Goal: Task Accomplishment & Management: Manage account settings

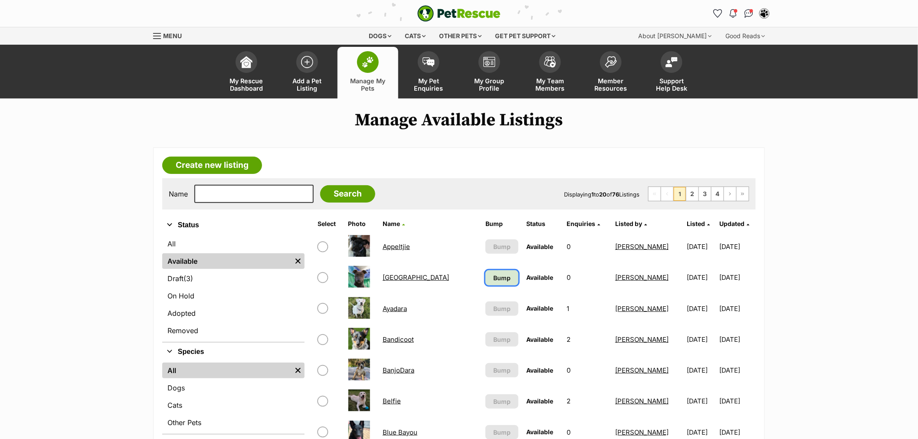
click at [493, 275] on span "Bump" at bounding box center [501, 277] width 17 height 9
click at [687, 224] on span "Listed" at bounding box center [696, 223] width 18 height 7
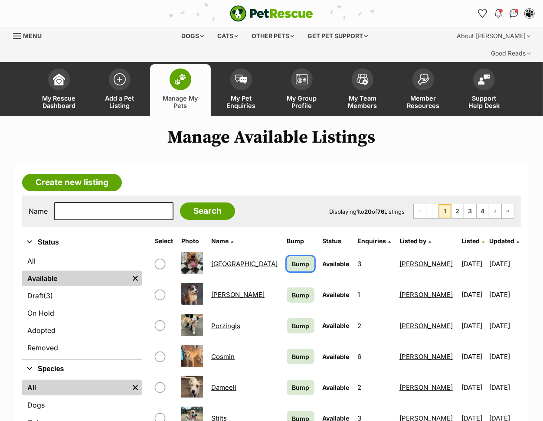
click at [292, 260] on span "Bump" at bounding box center [300, 264] width 17 height 9
click at [292, 291] on span "Bump" at bounding box center [300, 295] width 17 height 9
click at [292, 322] on span "Bump" at bounding box center [300, 326] width 17 height 9
click at [292, 352] on span "Bump" at bounding box center [300, 356] width 17 height 9
click at [292, 383] on span "Bump" at bounding box center [300, 387] width 17 height 9
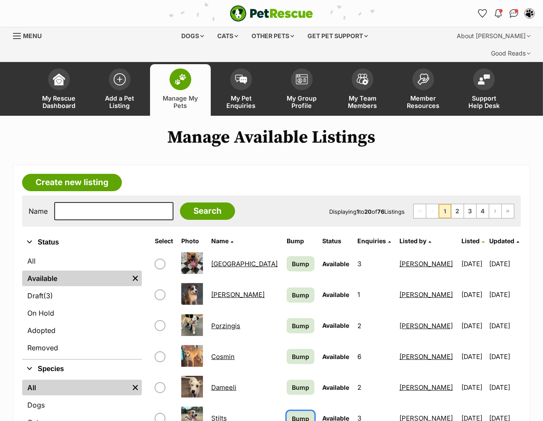
click at [287, 411] on link "Bump" at bounding box center [300, 418] width 27 height 15
click at [462, 237] on span "Listed" at bounding box center [471, 240] width 18 height 7
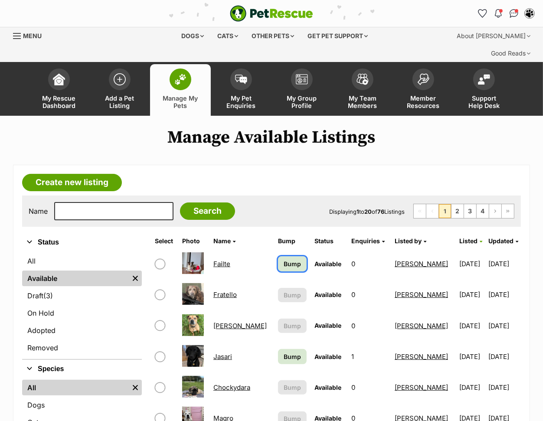
click at [284, 260] on span "Bump" at bounding box center [292, 264] width 17 height 9
click at [284, 352] on span "Bump" at bounding box center [292, 356] width 17 height 9
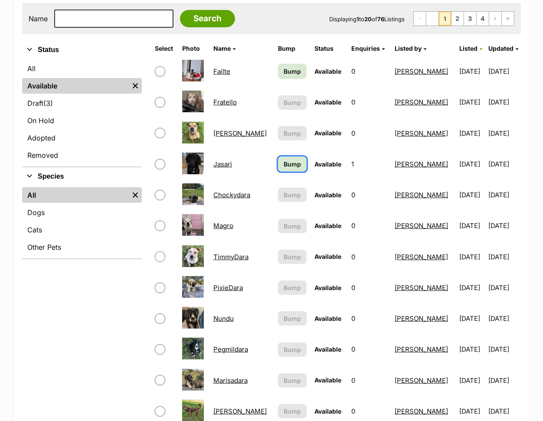
scroll to position [215, 0]
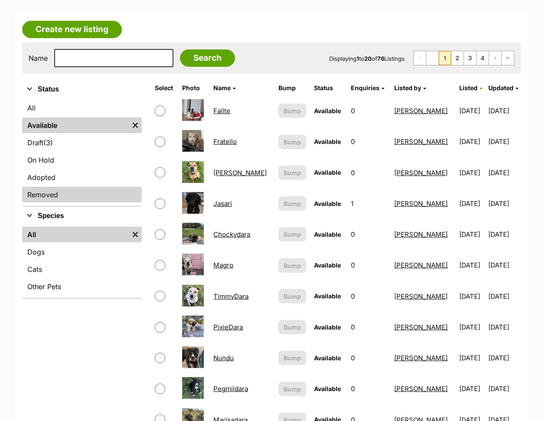
scroll to position [145, 0]
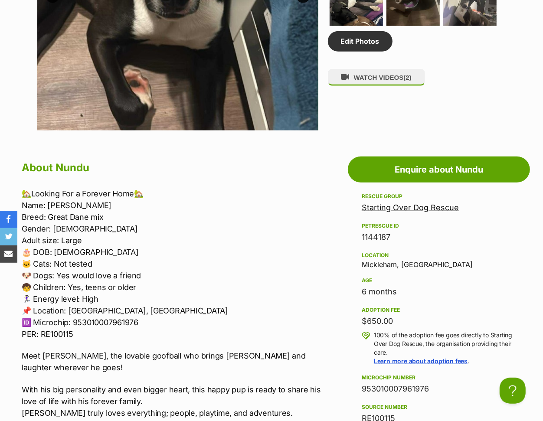
scroll to position [675, 0]
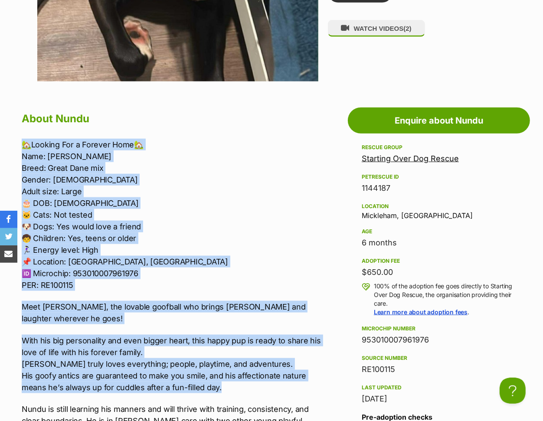
drag, startPoint x: 233, startPoint y: 357, endPoint x: 0, endPoint y: 127, distance: 327.2
copy div "🏡Looking For a Forever Home🏡 Name: Nundu Breed: Great Dane mix Gender: Male Adu…"
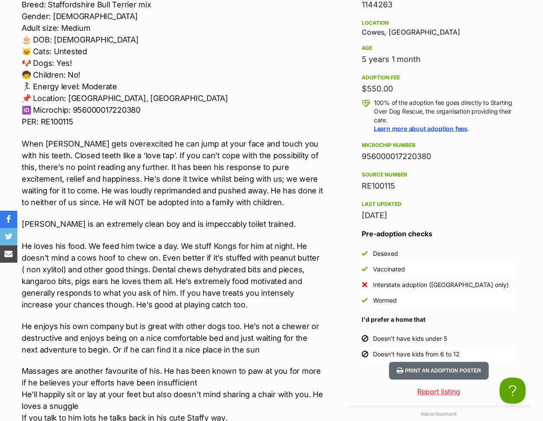
scroll to position [868, 0]
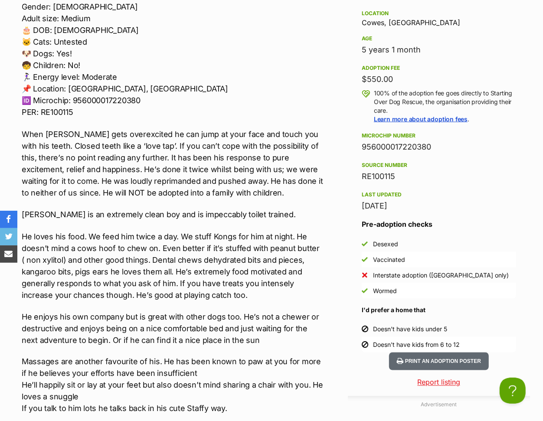
click at [271, 209] on p "Bruder is an extremely clean boy and is impeccably toilet trained." at bounding box center [173, 215] width 302 height 12
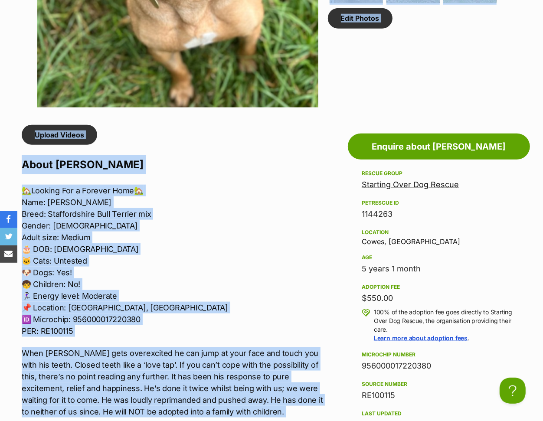
scroll to position [588, 0]
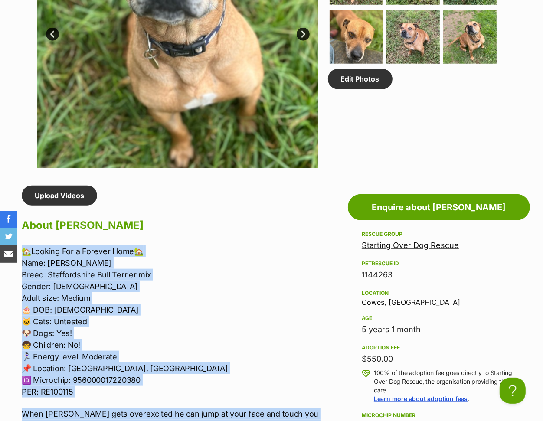
drag, startPoint x: 220, startPoint y: 274, endPoint x: 20, endPoint y: 237, distance: 203.0
copy div "🏡Looking For a Forever Home🏡 Name: Bruder Breed: Staffordshire Bull Terrier mix…"
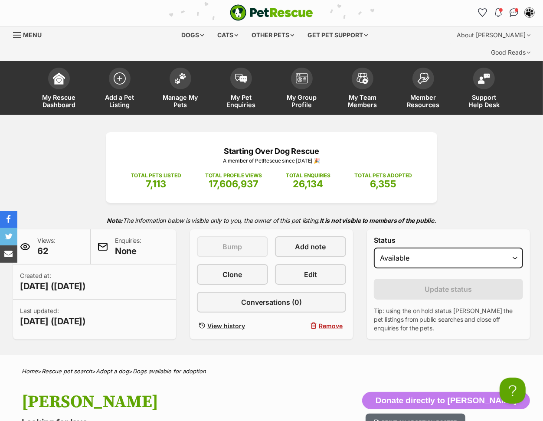
scroll to position [0, 0]
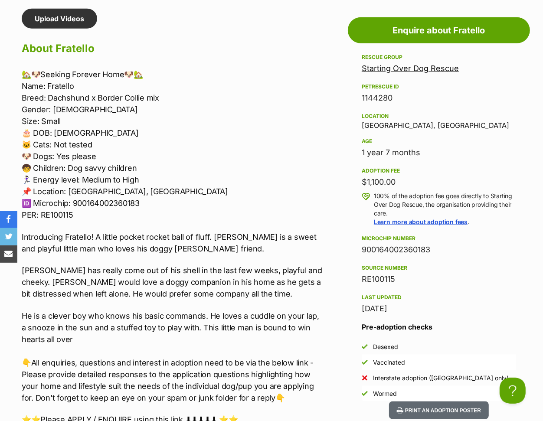
scroll to position [771, 0]
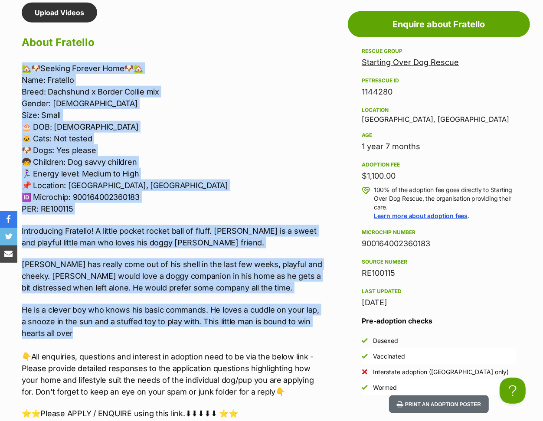
drag, startPoint x: 99, startPoint y: 315, endPoint x: 15, endPoint y: 46, distance: 280.9
click at [15, 46] on div "Upload Videos About Fratello 🏡🐶Seeking Forever Home🐶🏡 Name: [PERSON_NAME]: Dach…" at bounding box center [168, 358] width 310 height 710
copy div "🏡🐶Seeking Forever Home🐶🏡 Name: [PERSON_NAME]: Dachshund x Border Collie mix Gen…"
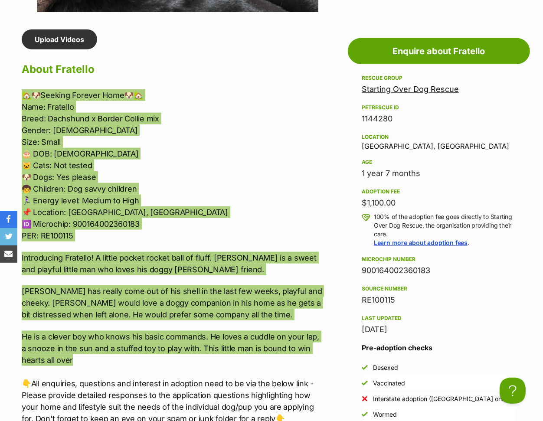
scroll to position [723, 0]
